Goal: Task Accomplishment & Management: Complete application form

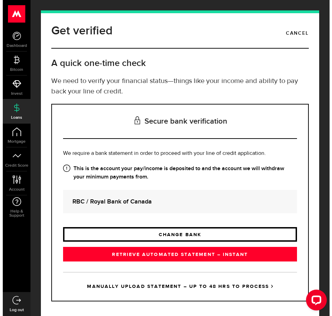
scroll to position [15, 0]
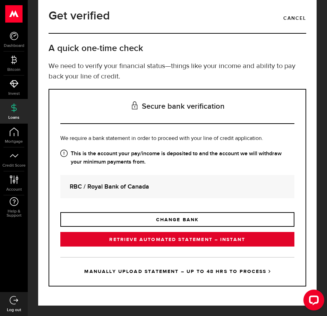
click at [205, 241] on link "RETRIEVE AUTOMATED STATEMENT – INSTANT" at bounding box center [177, 239] width 234 height 15
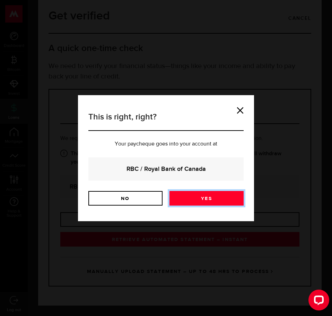
click at [199, 198] on link "Yes" at bounding box center [207, 198] width 74 height 15
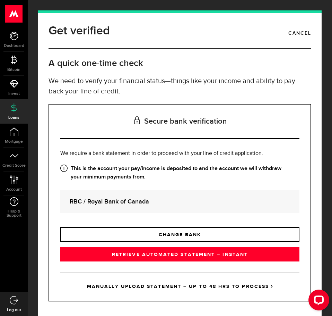
click at [213, 285] on link "MANUALLY UPLOAD STATEMENT – UP TO 48 HRS TO PROCESS" at bounding box center [179, 286] width 239 height 29
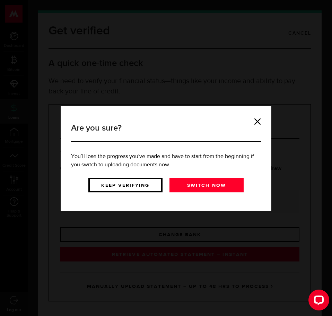
click at [143, 185] on link "Keep verifying" at bounding box center [125, 185] width 74 height 15
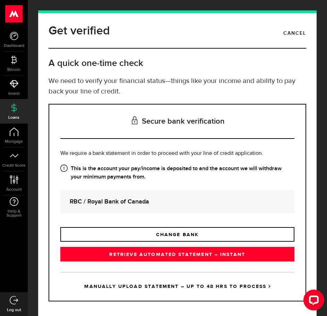
click at [187, 281] on link "MANUALLY UPLOAD STATEMENT – UP TO 48 HRS TO PROCESS" at bounding box center [177, 286] width 234 height 29
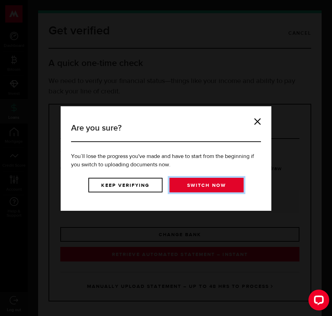
click at [209, 186] on link "Switch now" at bounding box center [207, 185] width 74 height 15
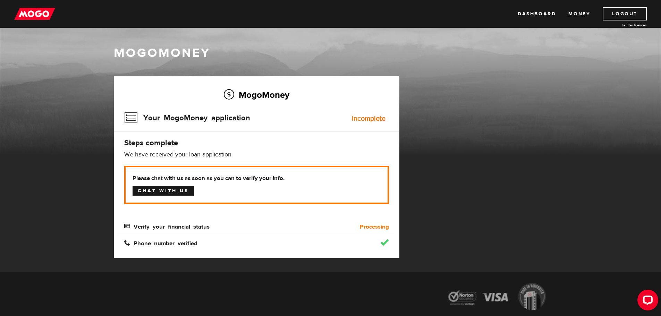
click at [177, 193] on link "Chat with us" at bounding box center [163, 191] width 61 height 10
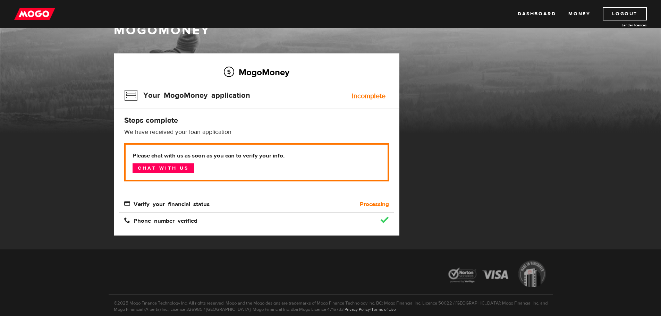
scroll to position [35, 0]
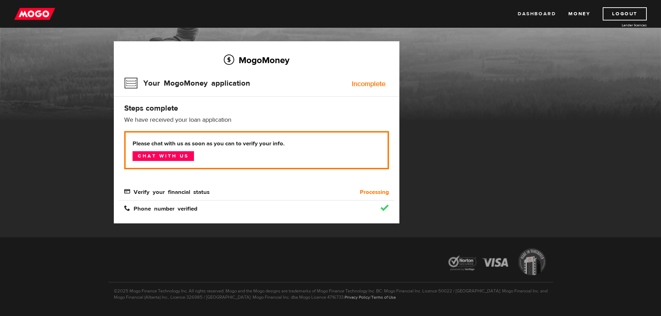
click at [529, 14] on link "Dashboard" at bounding box center [537, 13] width 38 height 13
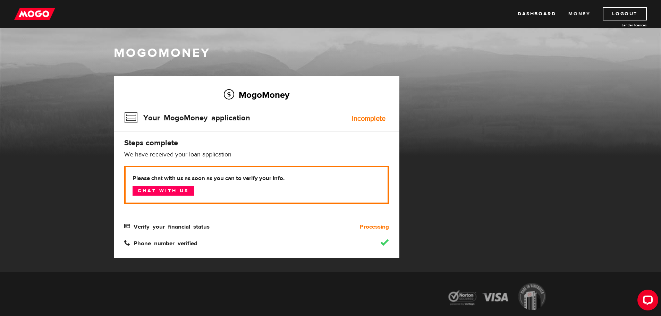
click at [582, 16] on link "Money" at bounding box center [579, 13] width 22 height 13
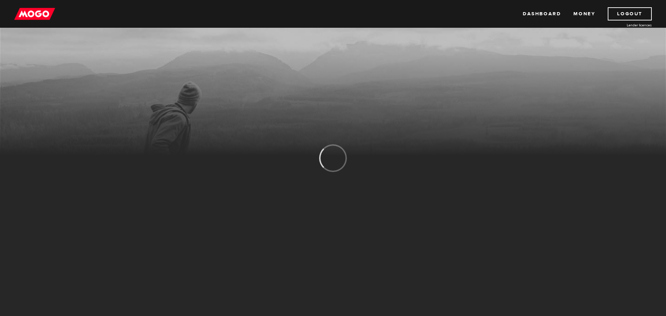
click at [574, 12] on link "Money" at bounding box center [585, 13] width 22 height 13
